Goal: Information Seeking & Learning: Find specific fact

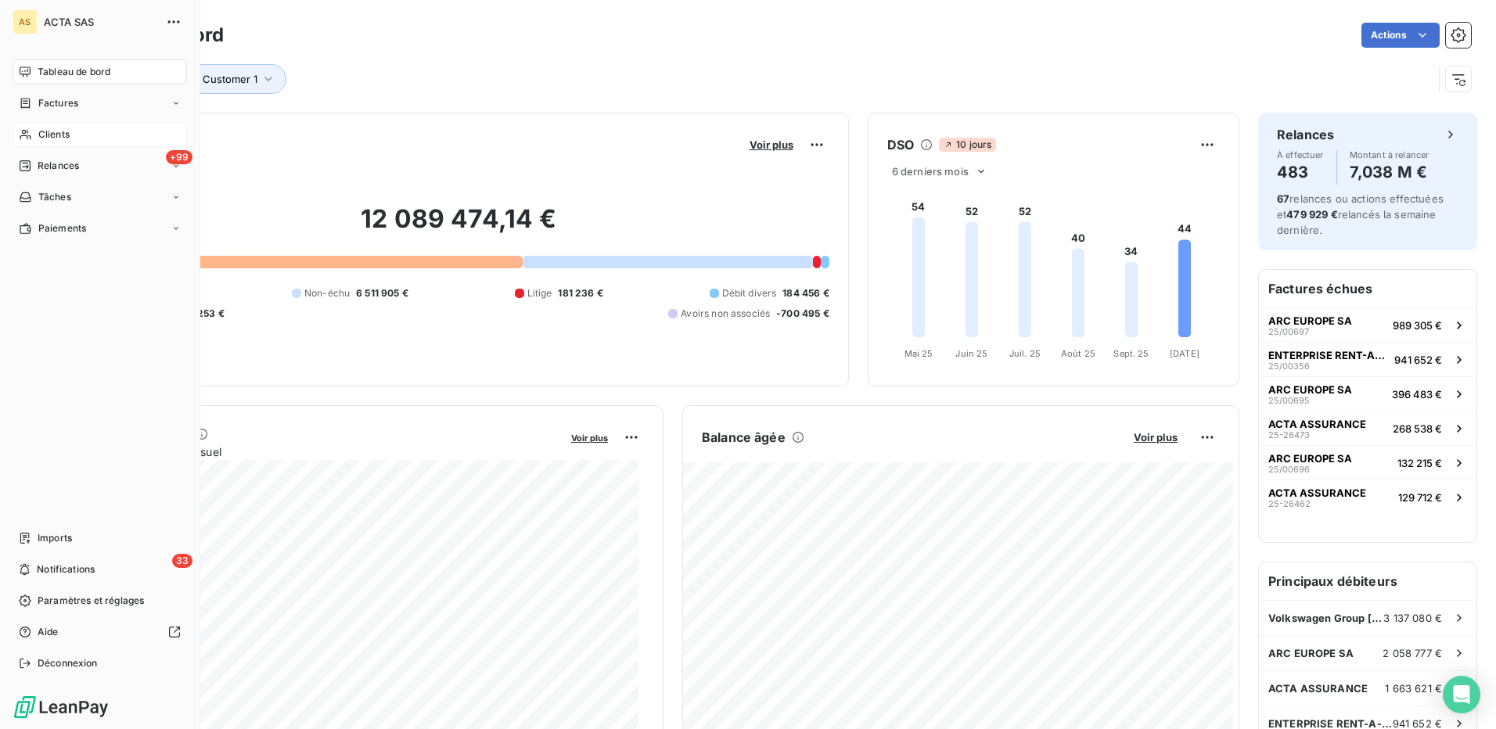
click at [58, 137] on span "Clients" at bounding box center [53, 135] width 31 height 14
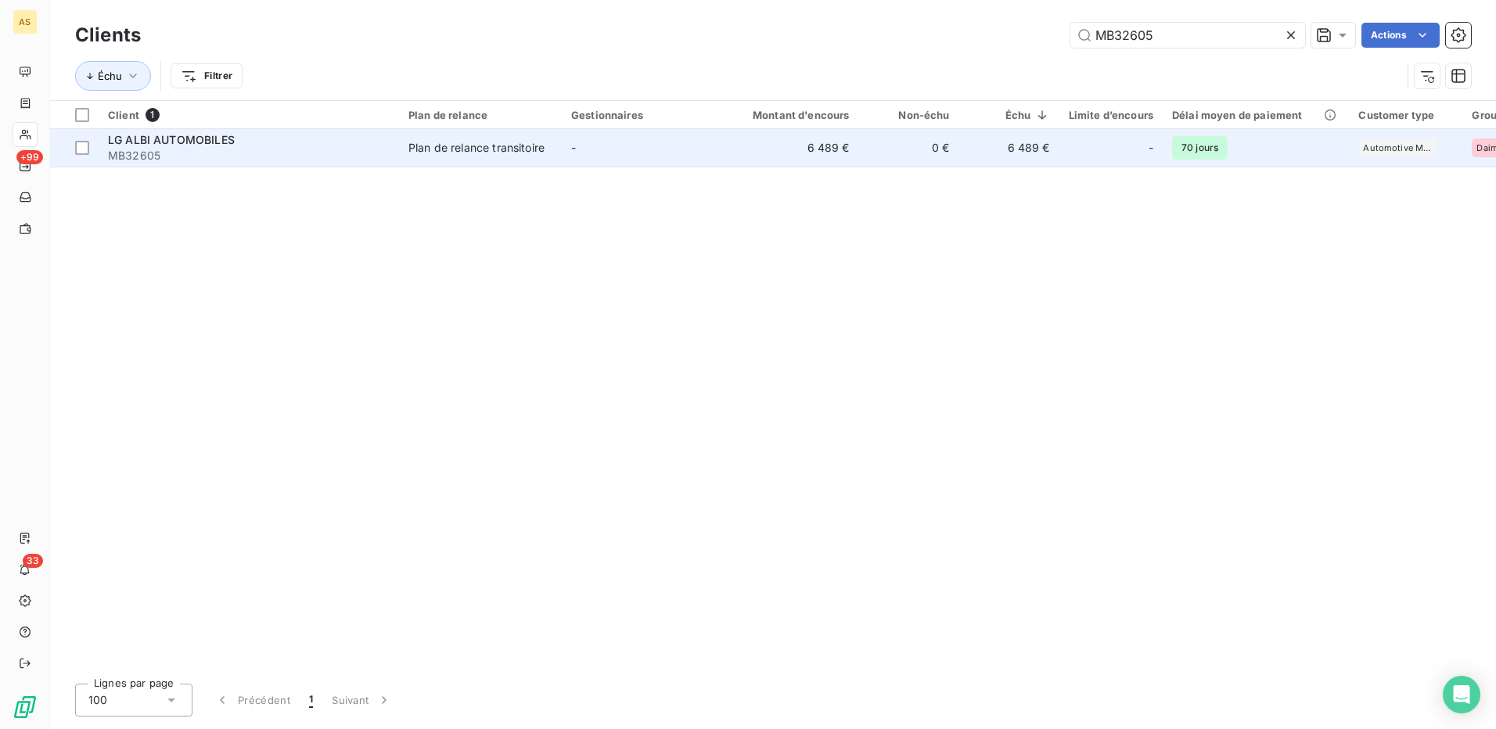
type input "MB32605"
click at [623, 142] on td "-" at bounding box center [643, 148] width 163 height 38
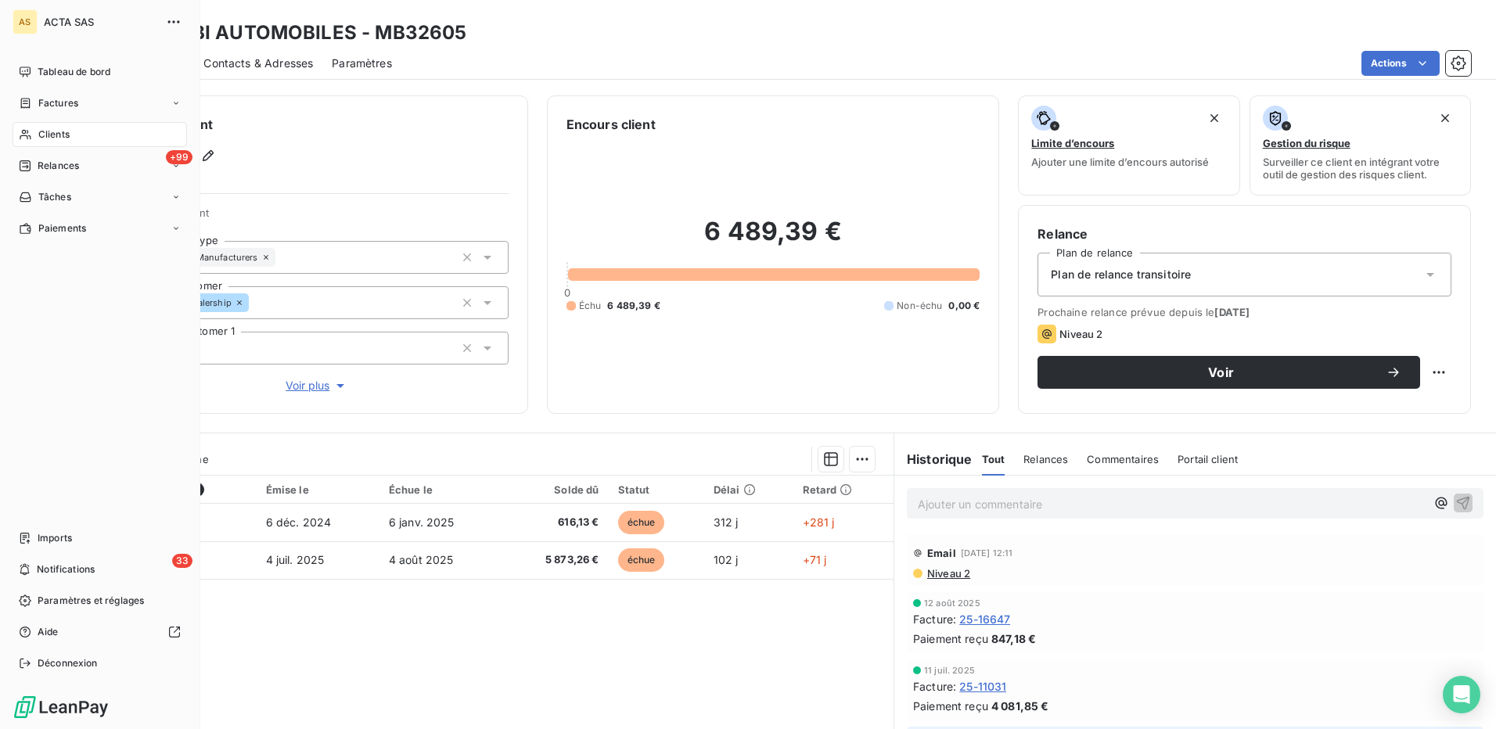
click at [60, 142] on div "Clients" at bounding box center [100, 134] width 174 height 25
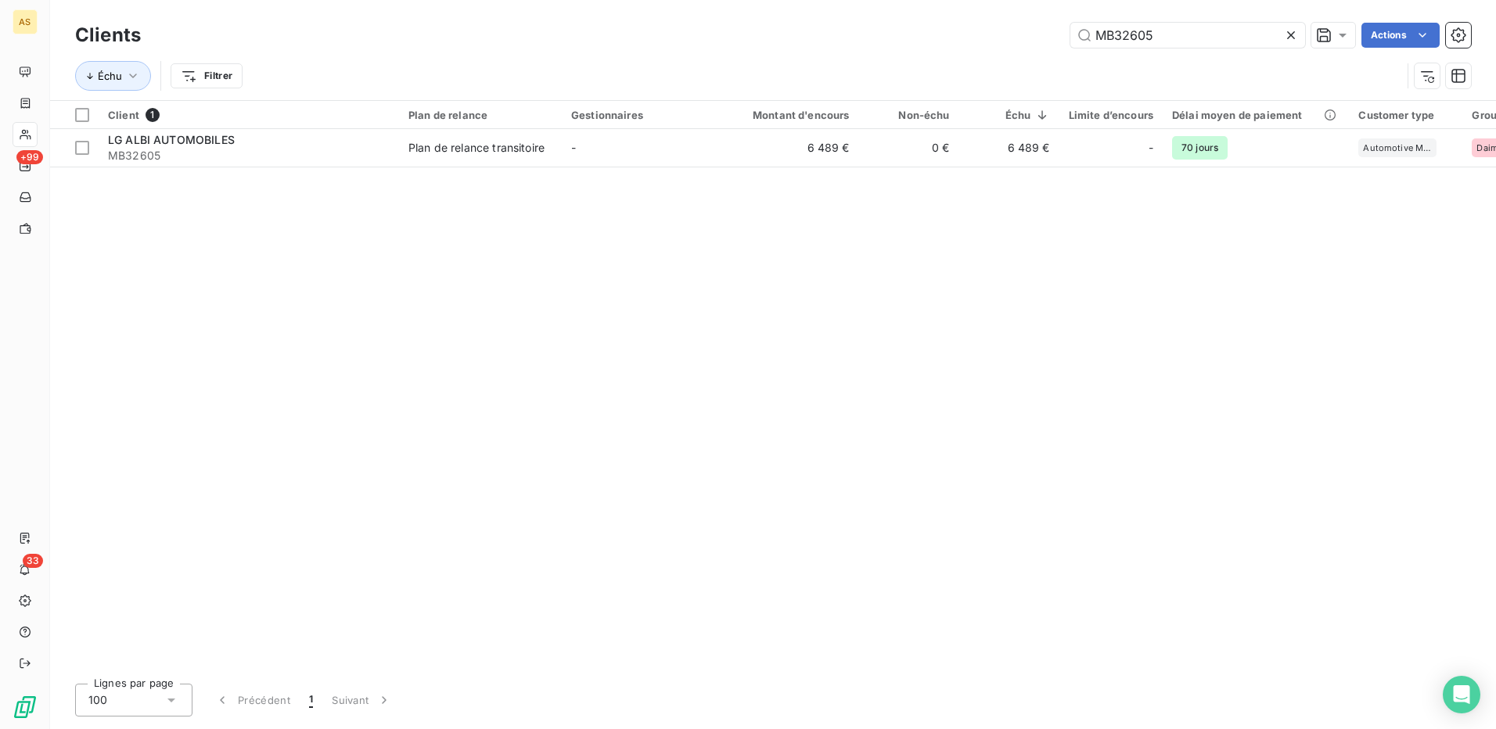
drag, startPoint x: 1161, startPoint y: 37, endPoint x: 1073, endPoint y: 45, distance: 88.0
click at [1093, 48] on div "Clients MB32605 Actions" at bounding box center [773, 35] width 1396 height 33
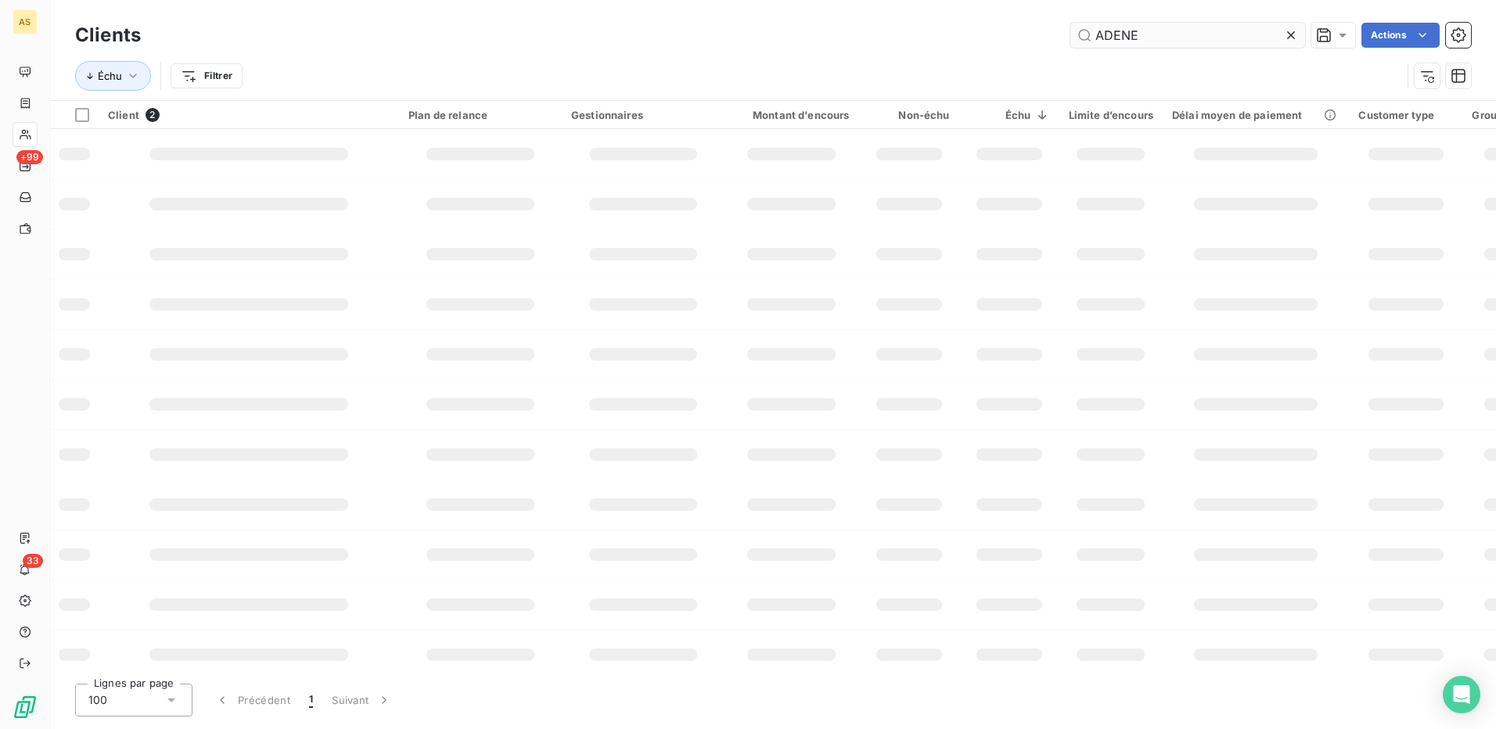
type input "ADENE"
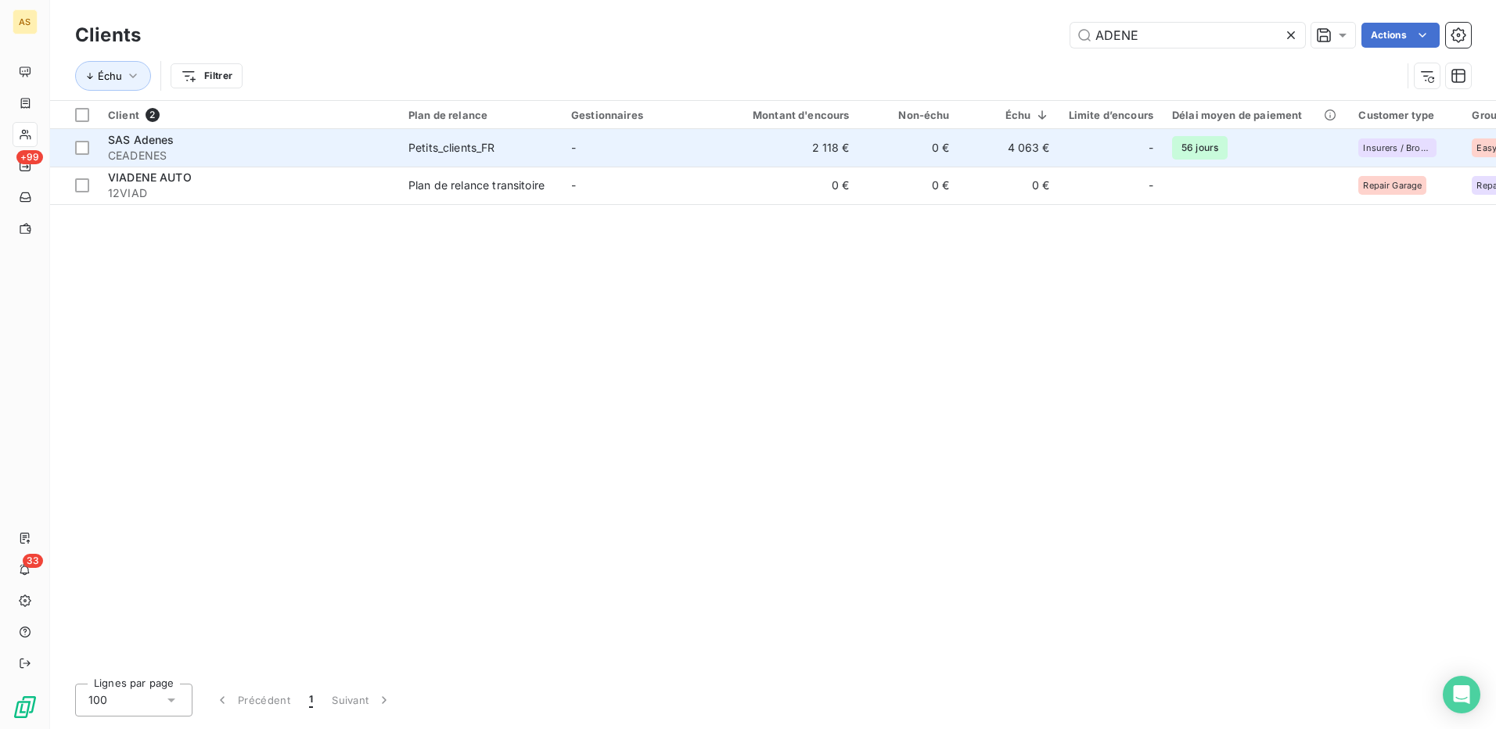
click at [515, 153] on span "Petits_clients_FR" at bounding box center [480, 148] width 144 height 16
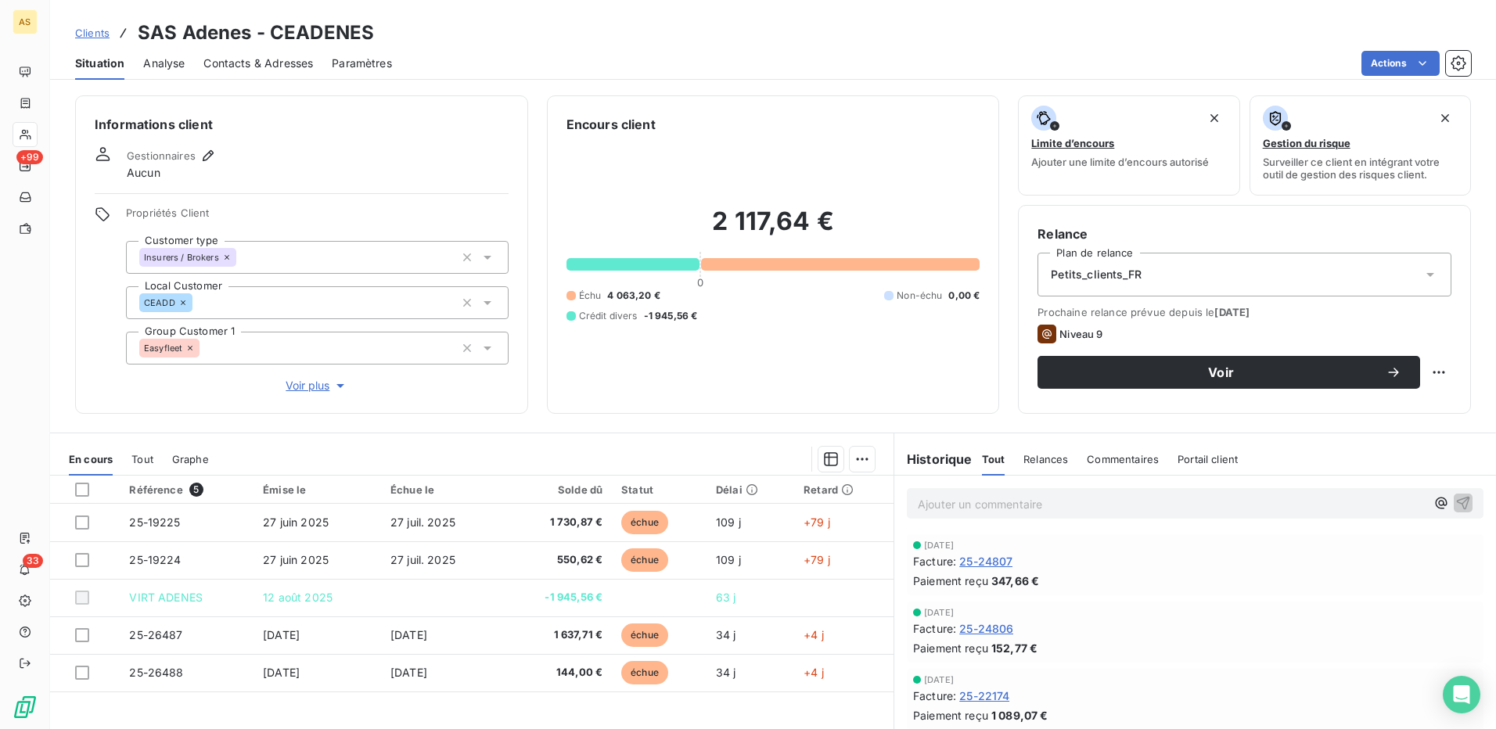
click at [375, 23] on div "Clients SAS Adenes - CEADENES" at bounding box center [773, 33] width 1446 height 28
drag, startPoint x: 373, startPoint y: 34, endPoint x: 271, endPoint y: 42, distance: 102.8
click at [271, 42] on div "Clients SAS Adenes - CEADENES" at bounding box center [773, 33] width 1446 height 28
copy h3 "CEADENES"
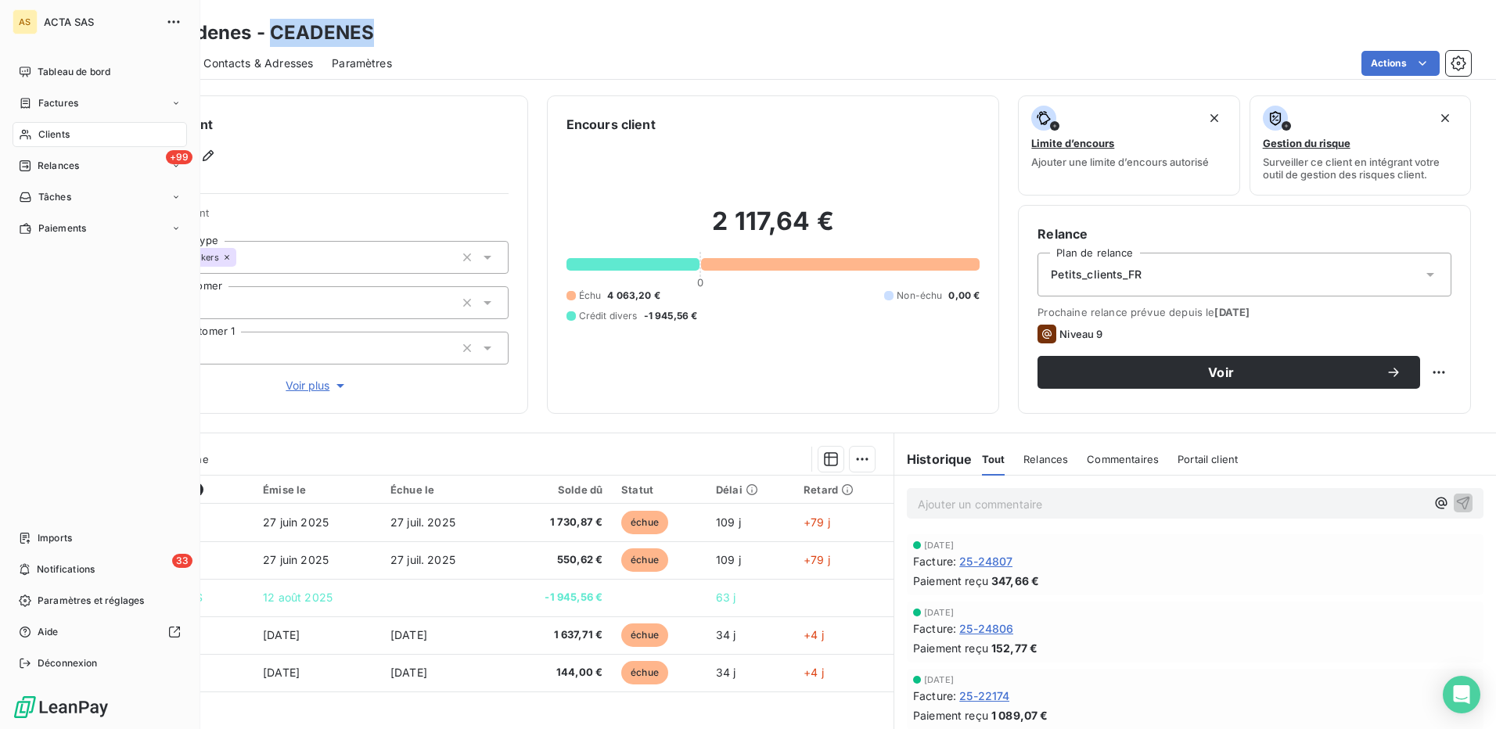
click at [48, 131] on span "Clients" at bounding box center [53, 135] width 31 height 14
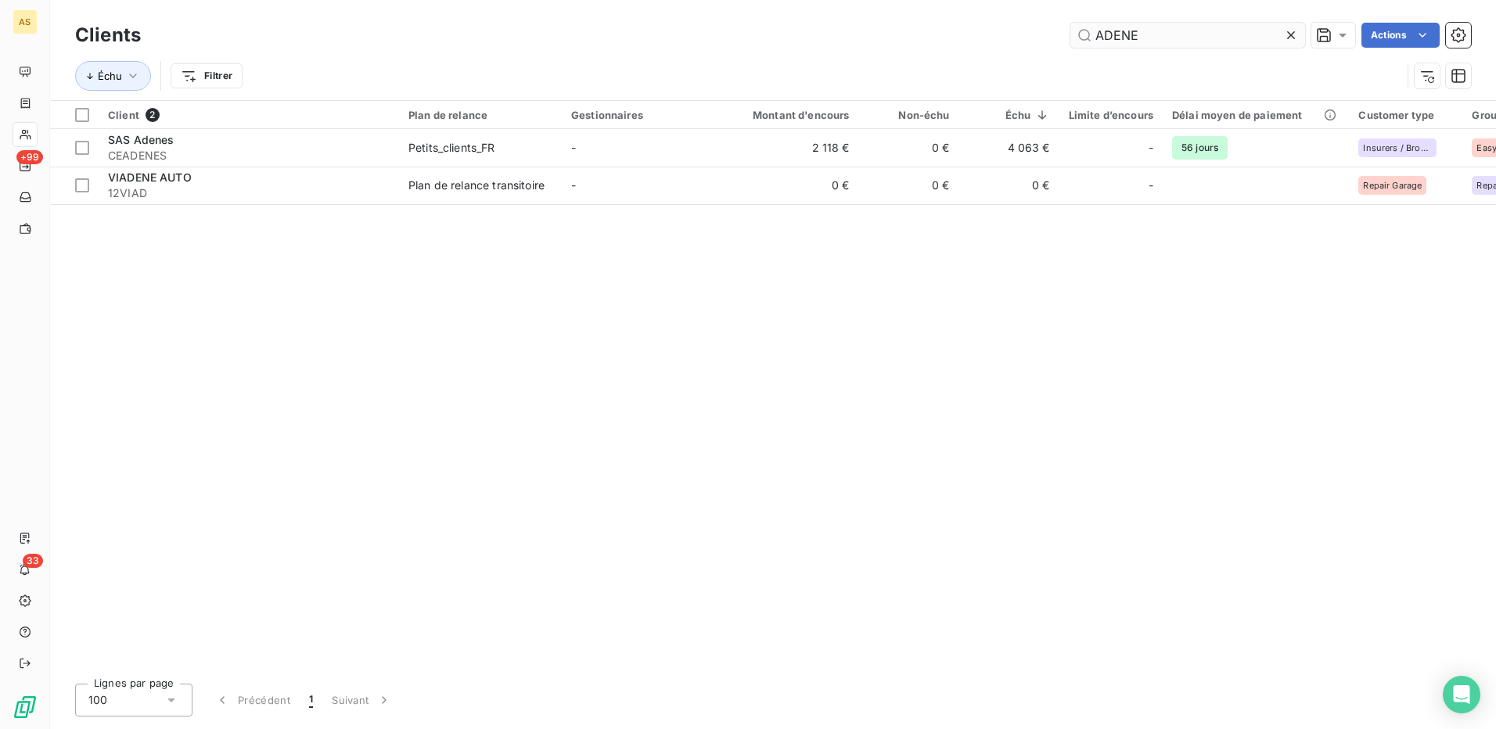
drag, startPoint x: 1143, startPoint y: 31, endPoint x: 1073, endPoint y: 40, distance: 70.2
click at [1074, 40] on input "ADENE" at bounding box center [1187, 35] width 235 height 25
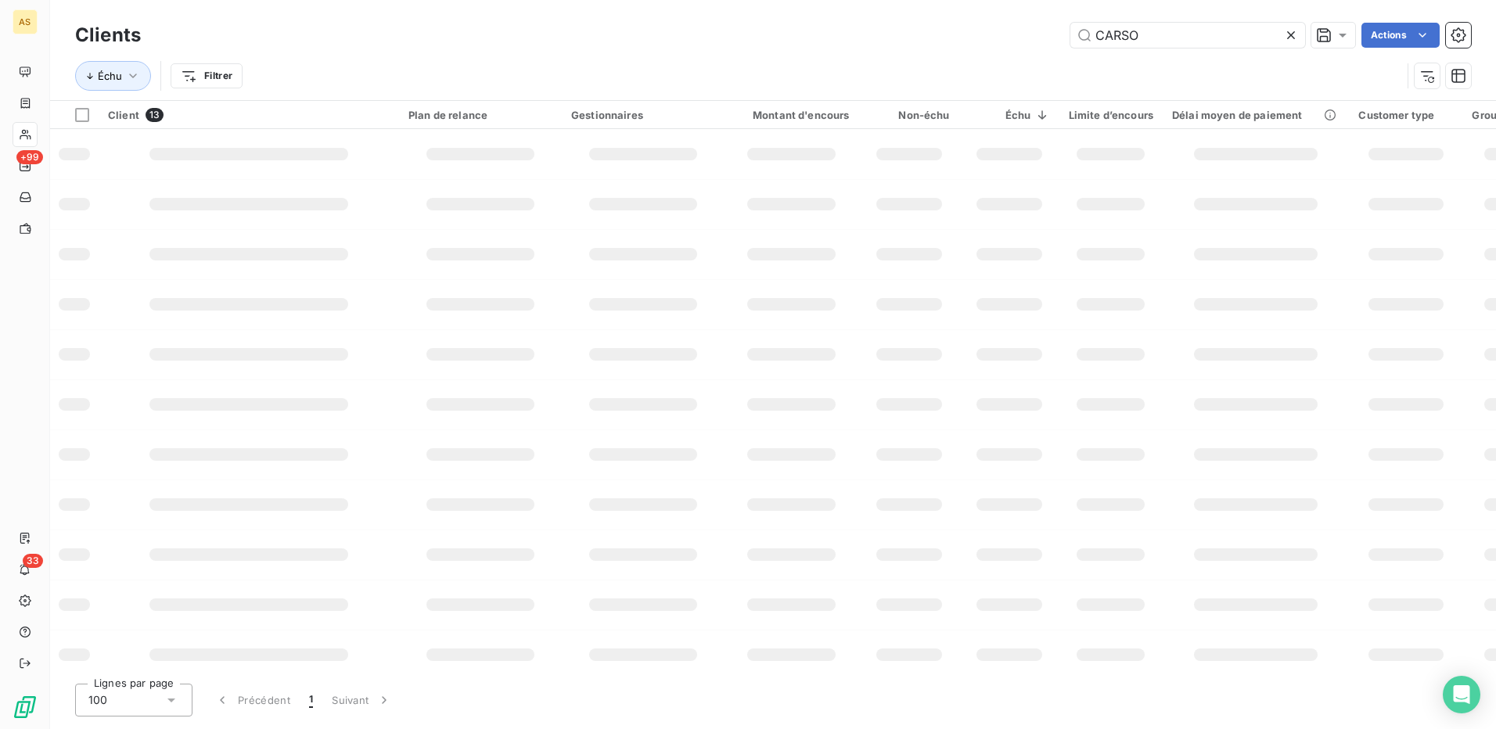
type input "CARSO"
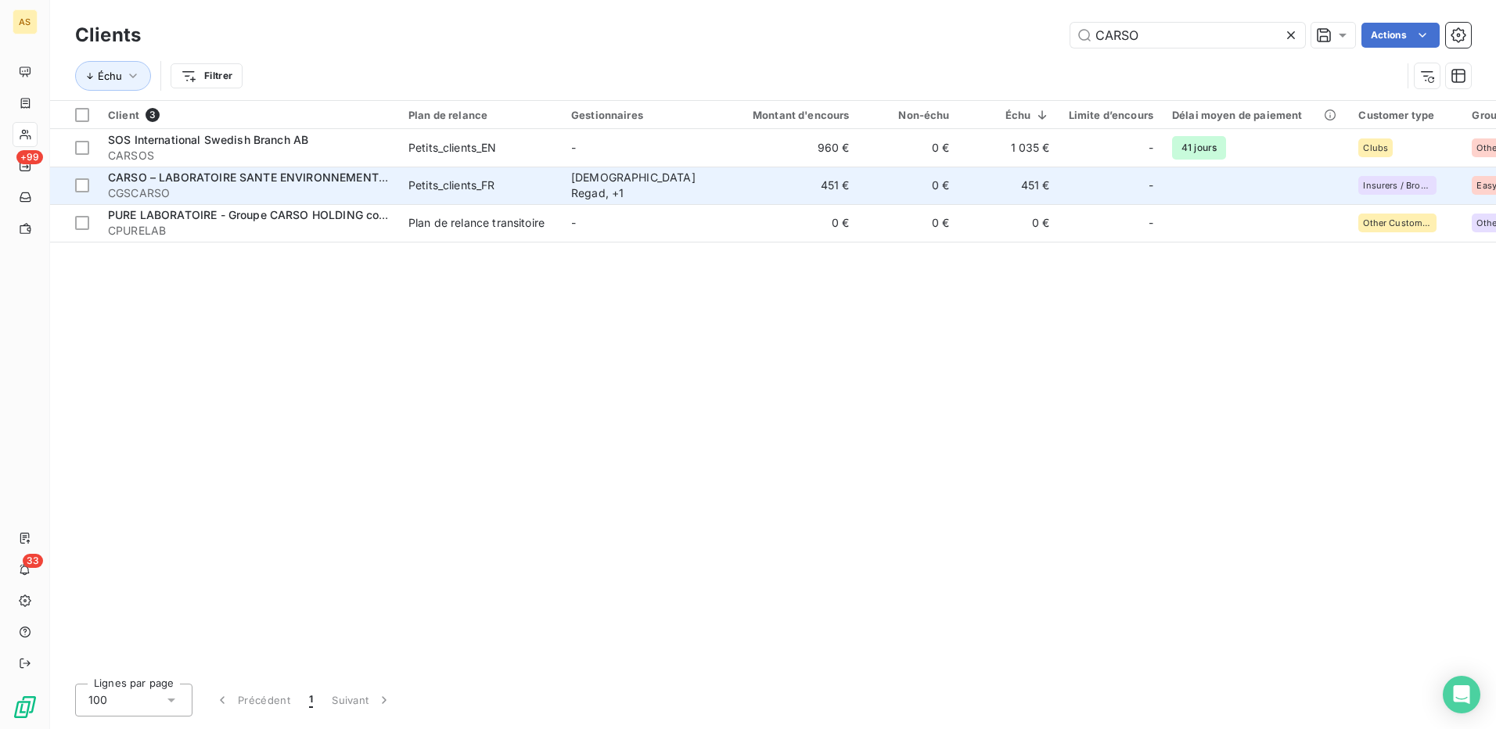
click at [552, 184] on td "Petits_clients_FR" at bounding box center [480, 186] width 163 height 38
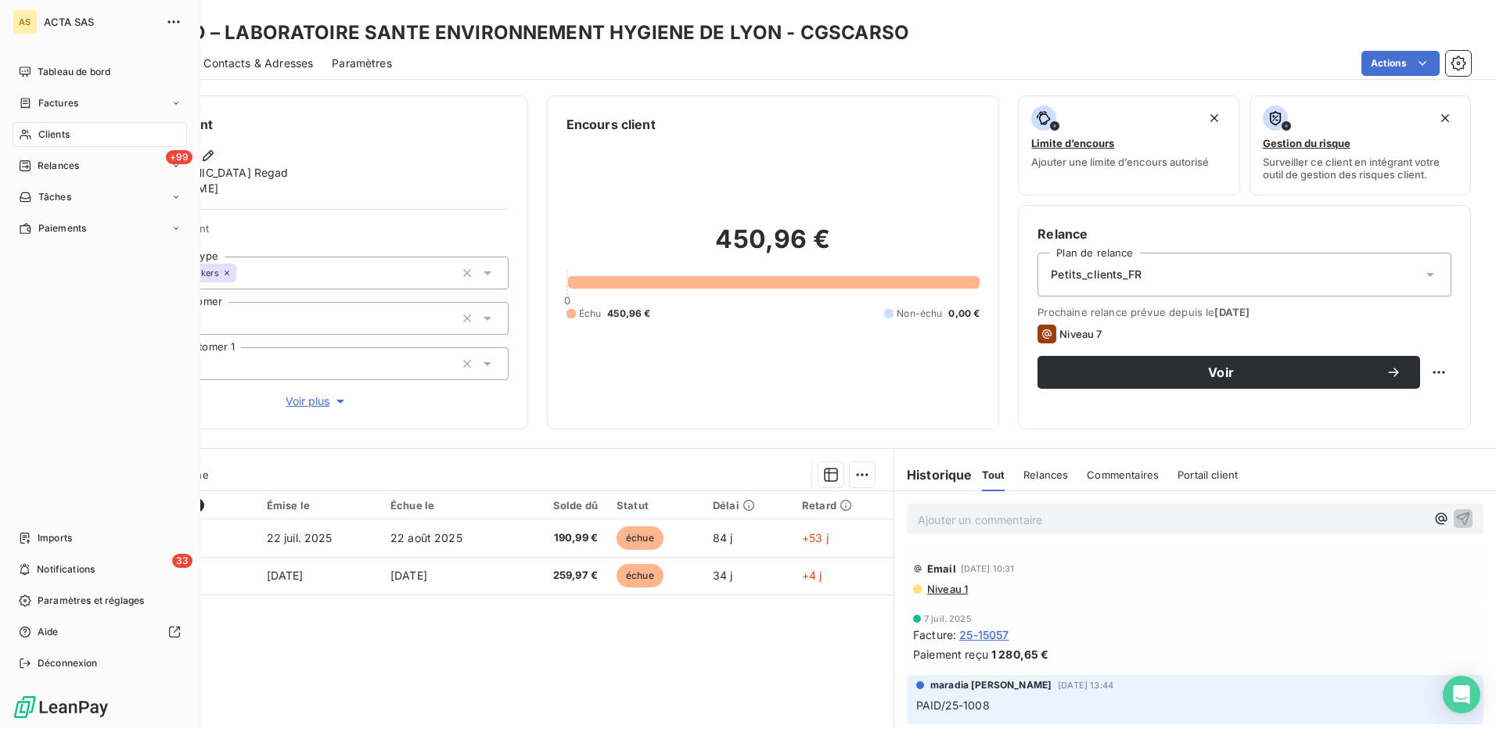
click at [60, 133] on span "Clients" at bounding box center [53, 135] width 31 height 14
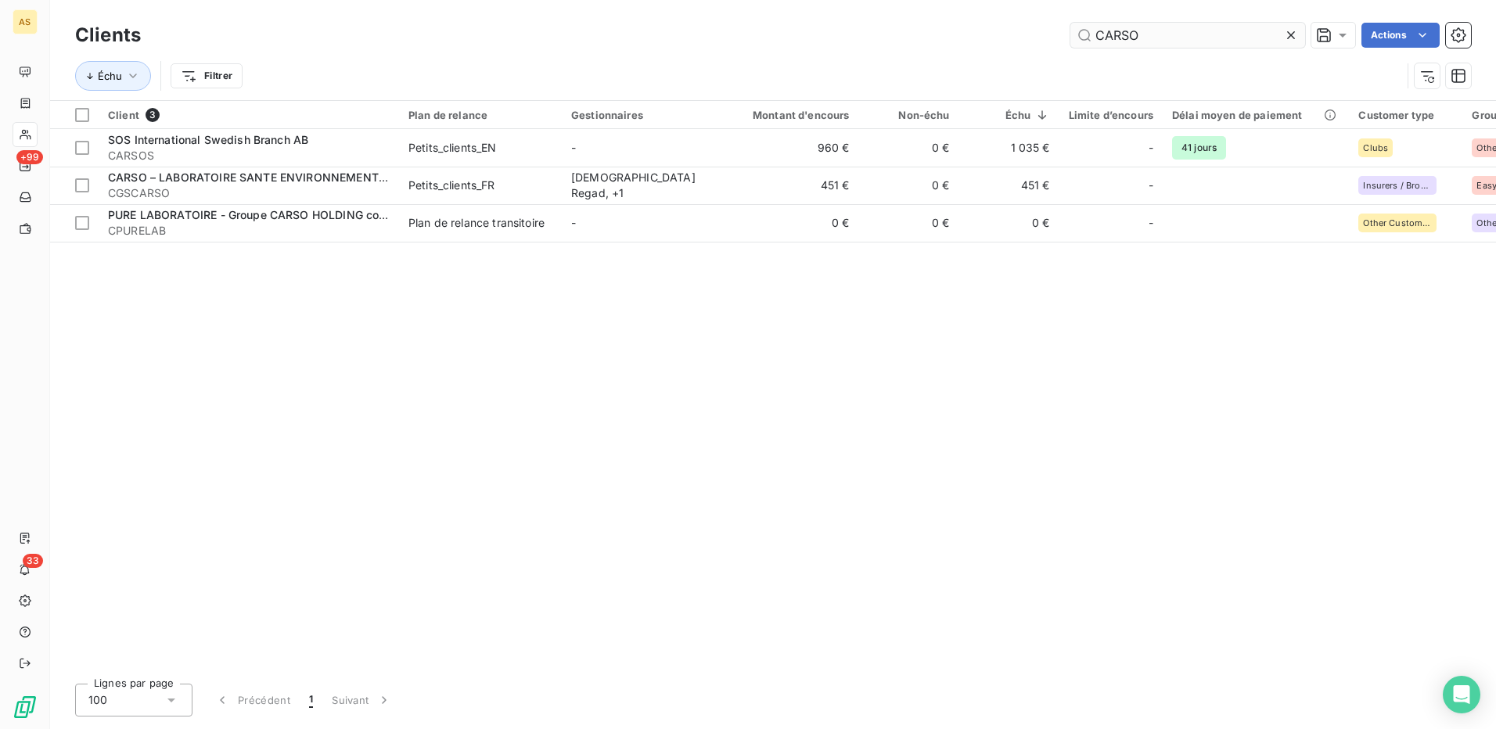
drag, startPoint x: 1148, startPoint y: 38, endPoint x: 1087, endPoint y: 45, distance: 61.5
click at [1088, 45] on input "CARSO" at bounding box center [1187, 35] width 235 height 25
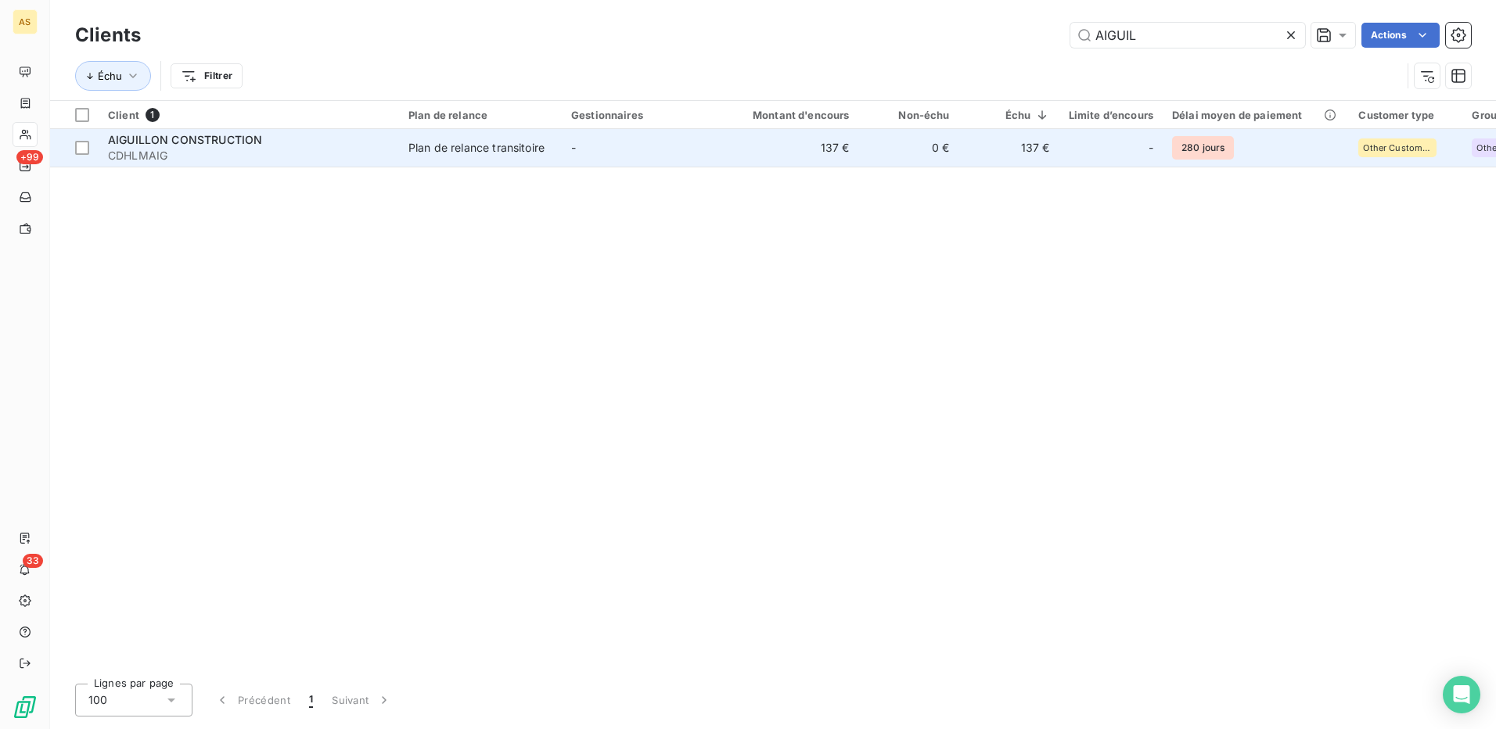
type input "AIGUIL"
click at [511, 148] on div "Plan de relance transitoire" at bounding box center [476, 148] width 136 height 16
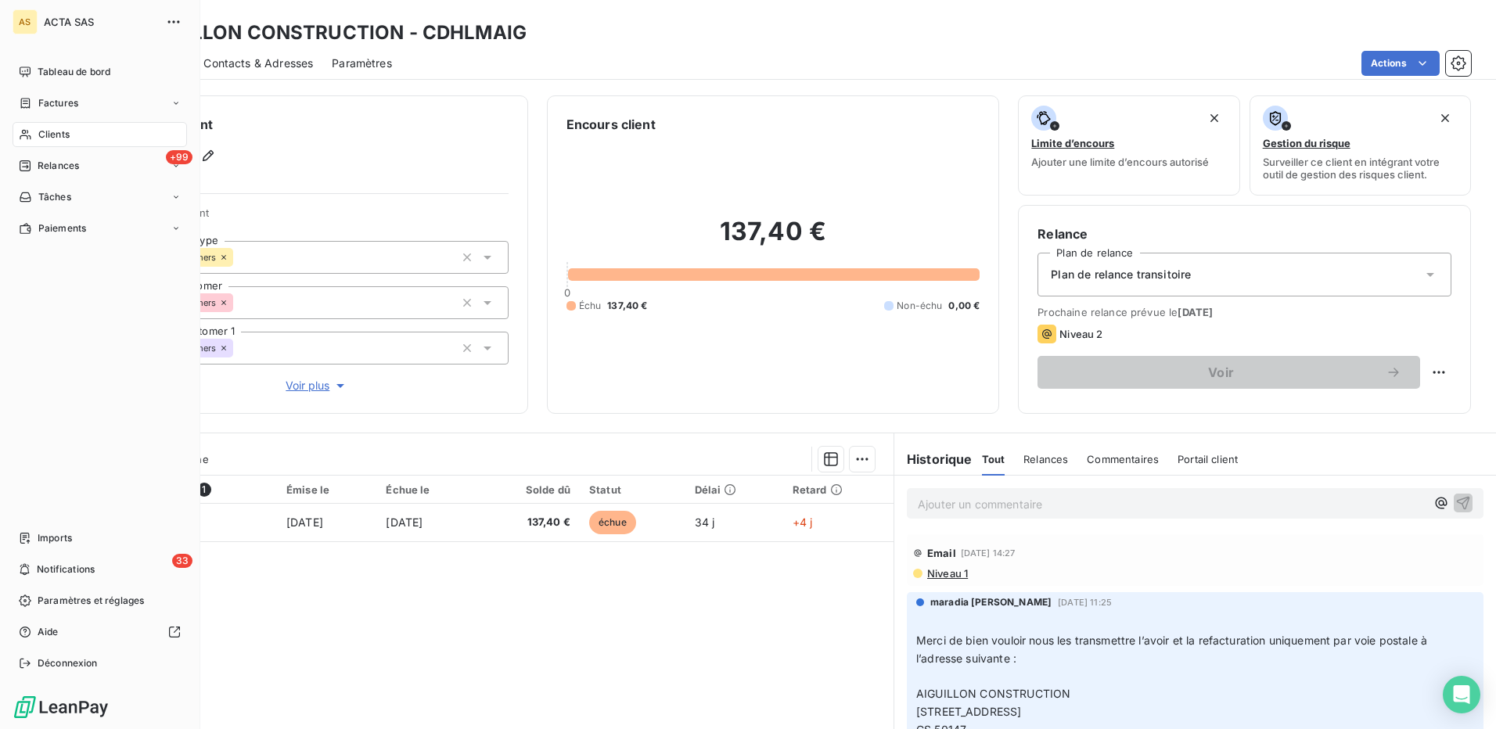
click at [52, 134] on span "Clients" at bounding box center [53, 135] width 31 height 14
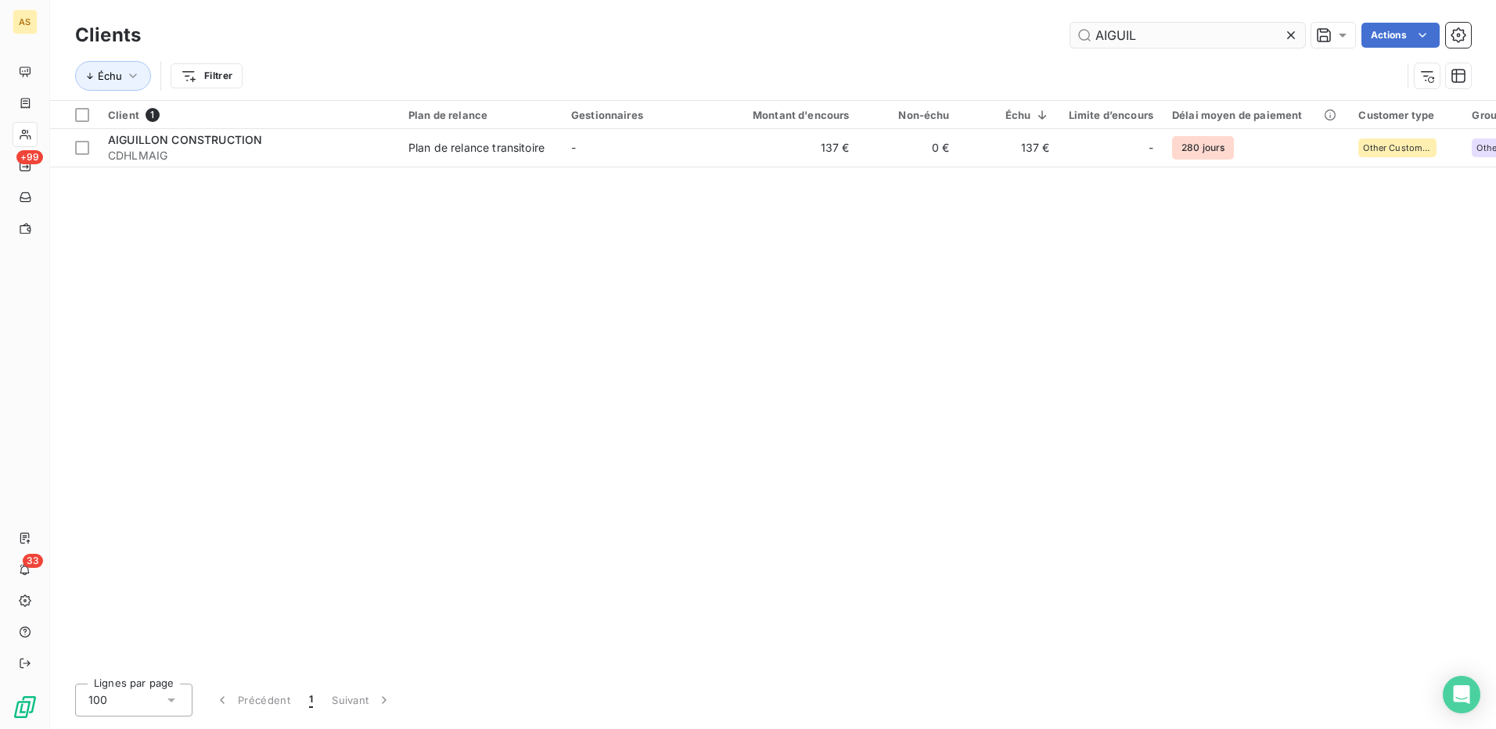
drag, startPoint x: 1148, startPoint y: 26, endPoint x: 1070, endPoint y: 34, distance: 77.9
click at [1070, 34] on input "AIGUIL" at bounding box center [1187, 35] width 235 height 25
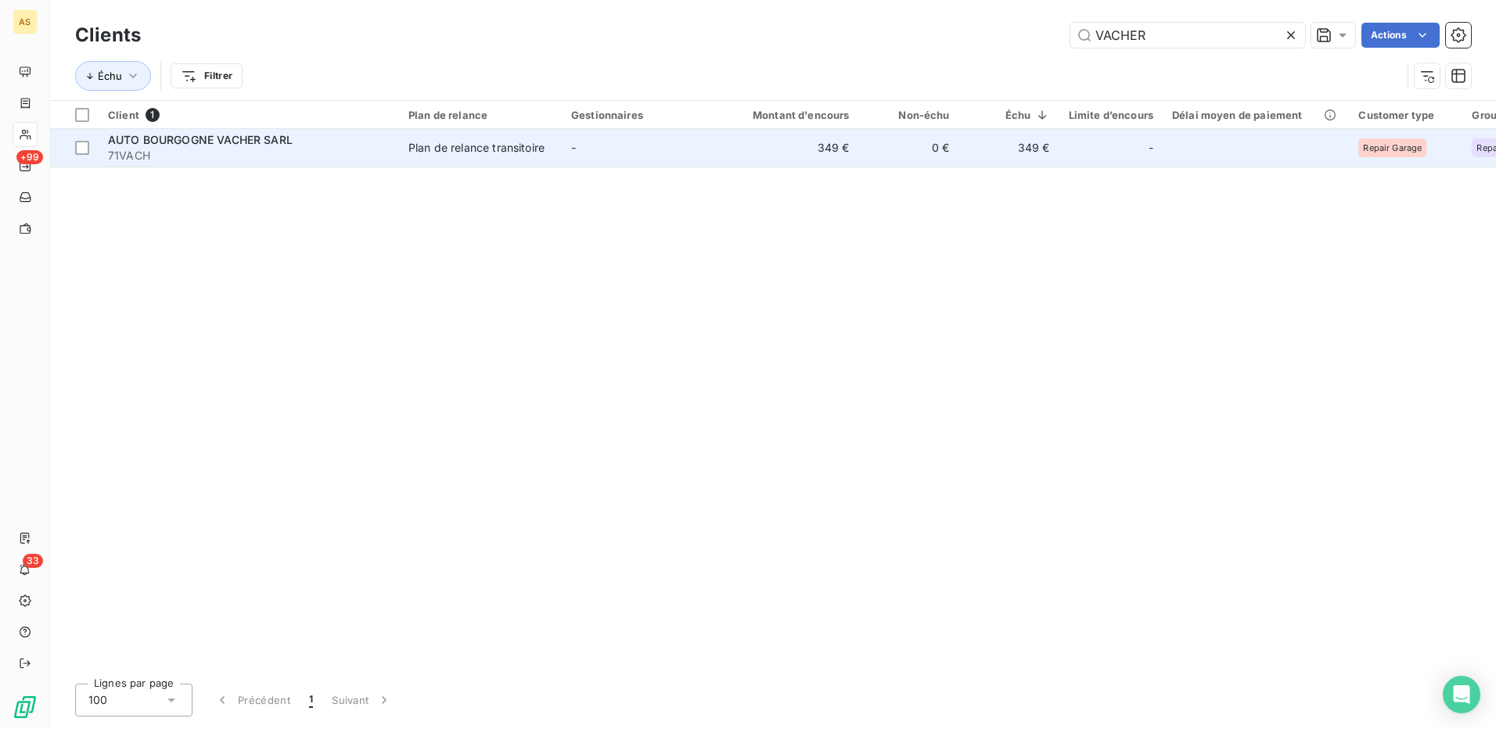
type input "VACHER"
click at [470, 153] on div "Plan de relance transitoire" at bounding box center [476, 148] width 136 height 16
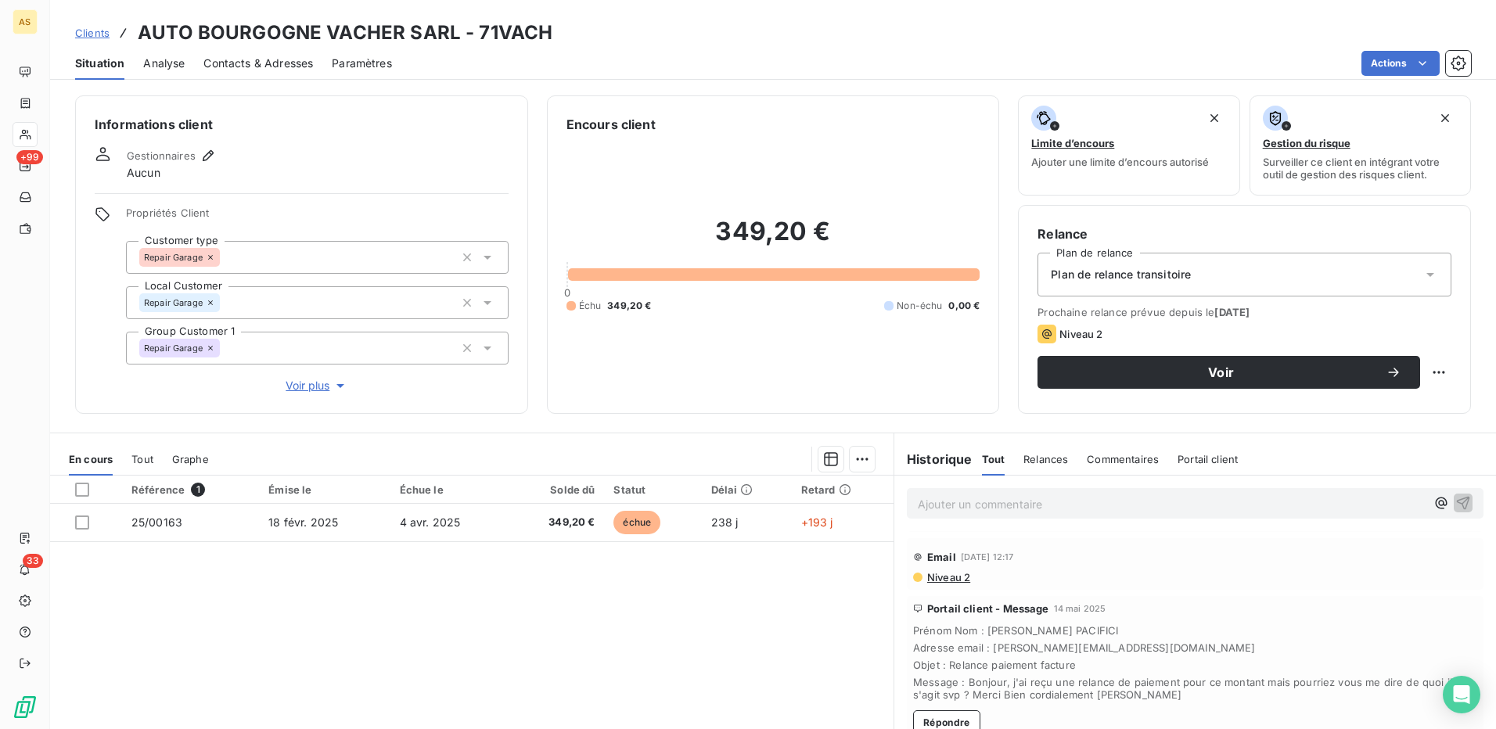
scroll to position [78, 0]
